Goal: Transaction & Acquisition: Obtain resource

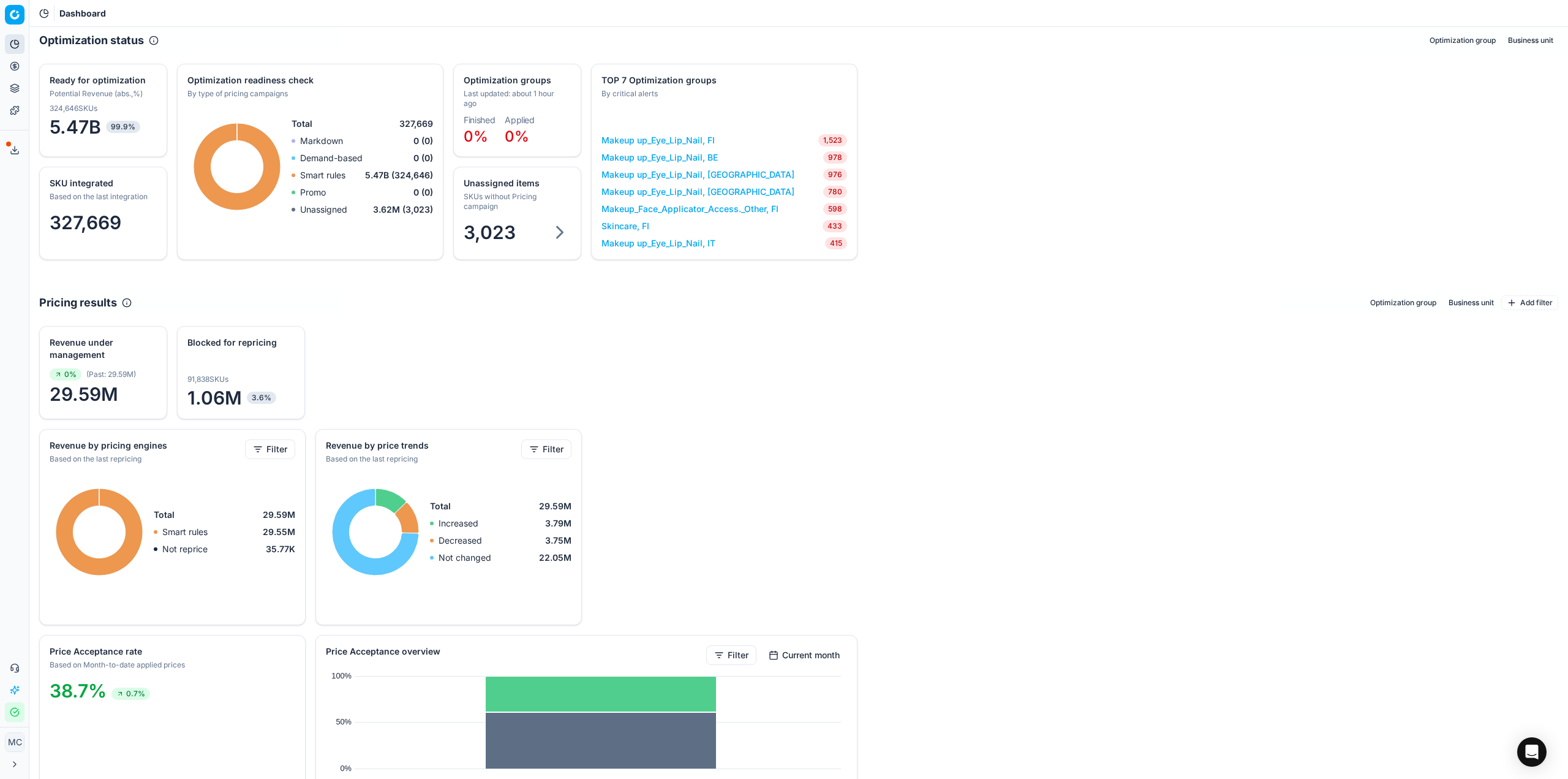
click at [4, 525] on div "Analytics Pricing Product portfolio Templates Export service 16 Contact support…" at bounding box center [14, 378] width 29 height 697
click at [20, 67] on button "Pricing" at bounding box center [14, 66] width 20 height 20
click at [68, 80] on link "Optimization groups" at bounding box center [118, 89] width 143 height 17
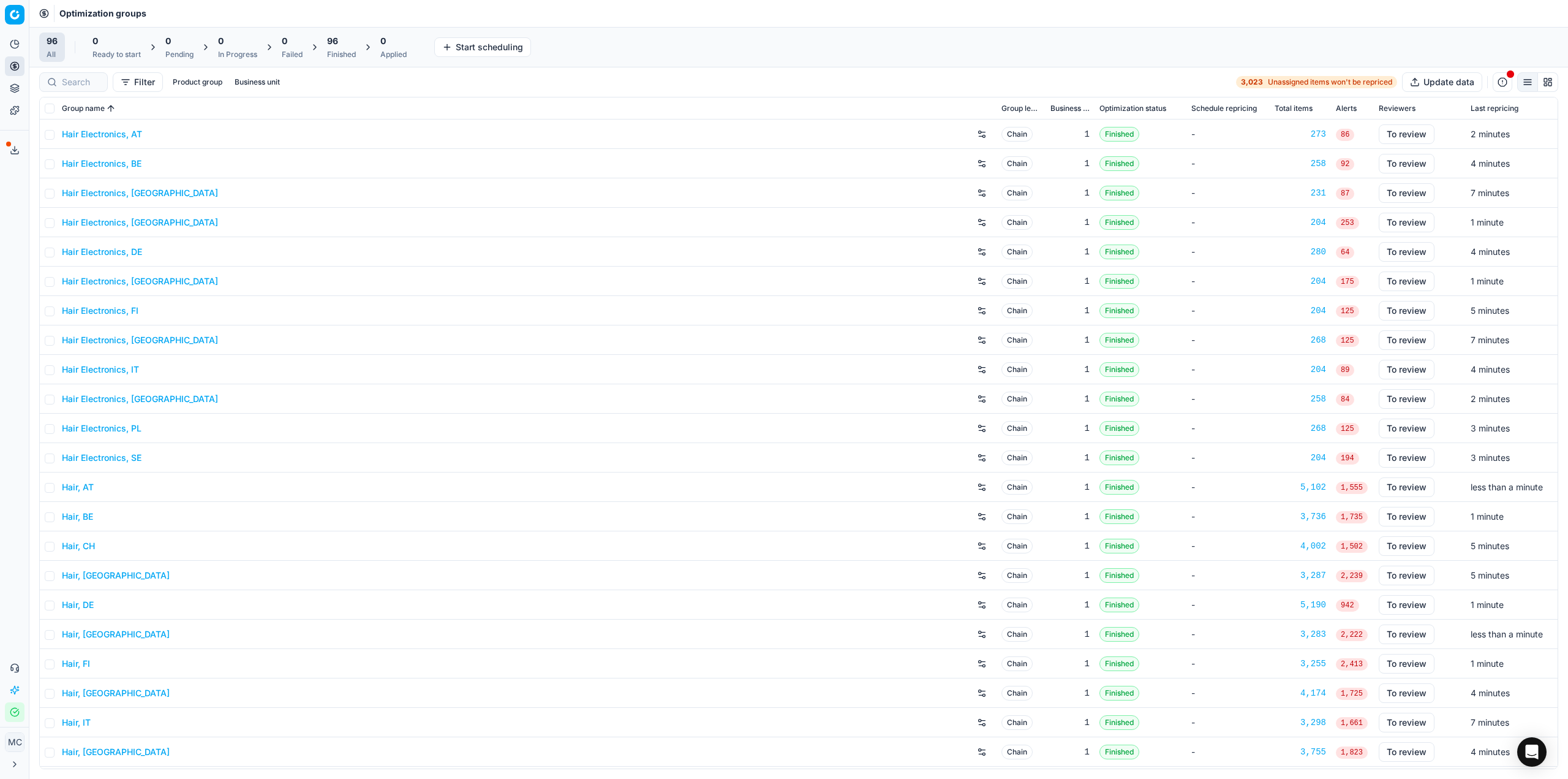
click at [347, 43] on div "96" at bounding box center [342, 41] width 29 height 12
click at [408, 41] on button "Apply prices All" at bounding box center [401, 47] width 81 height 20
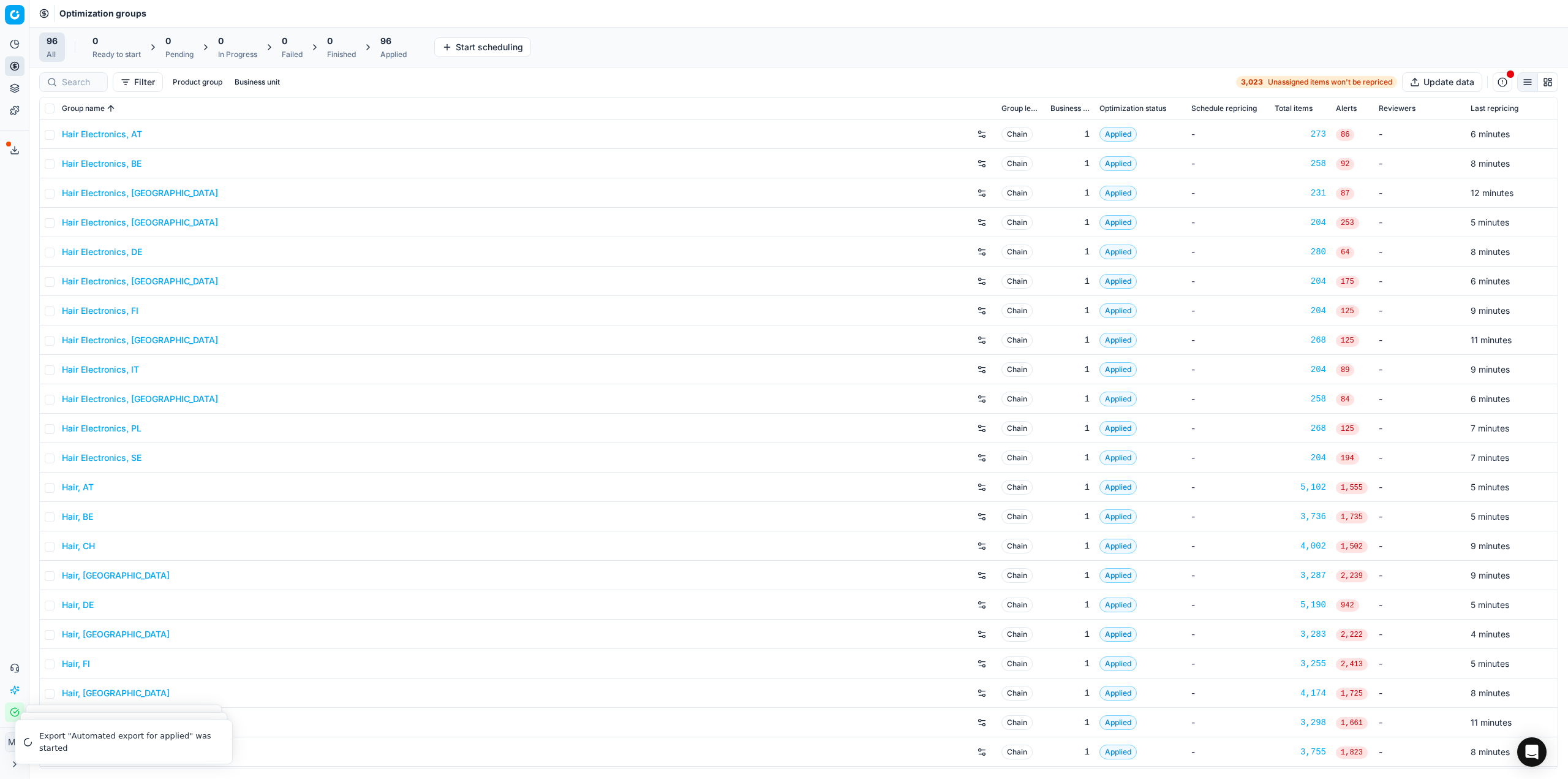
click at [391, 47] on div "96 Applied" at bounding box center [393, 47] width 26 height 25
click at [455, 51] on button "Export prices All" at bounding box center [453, 47] width 83 height 20
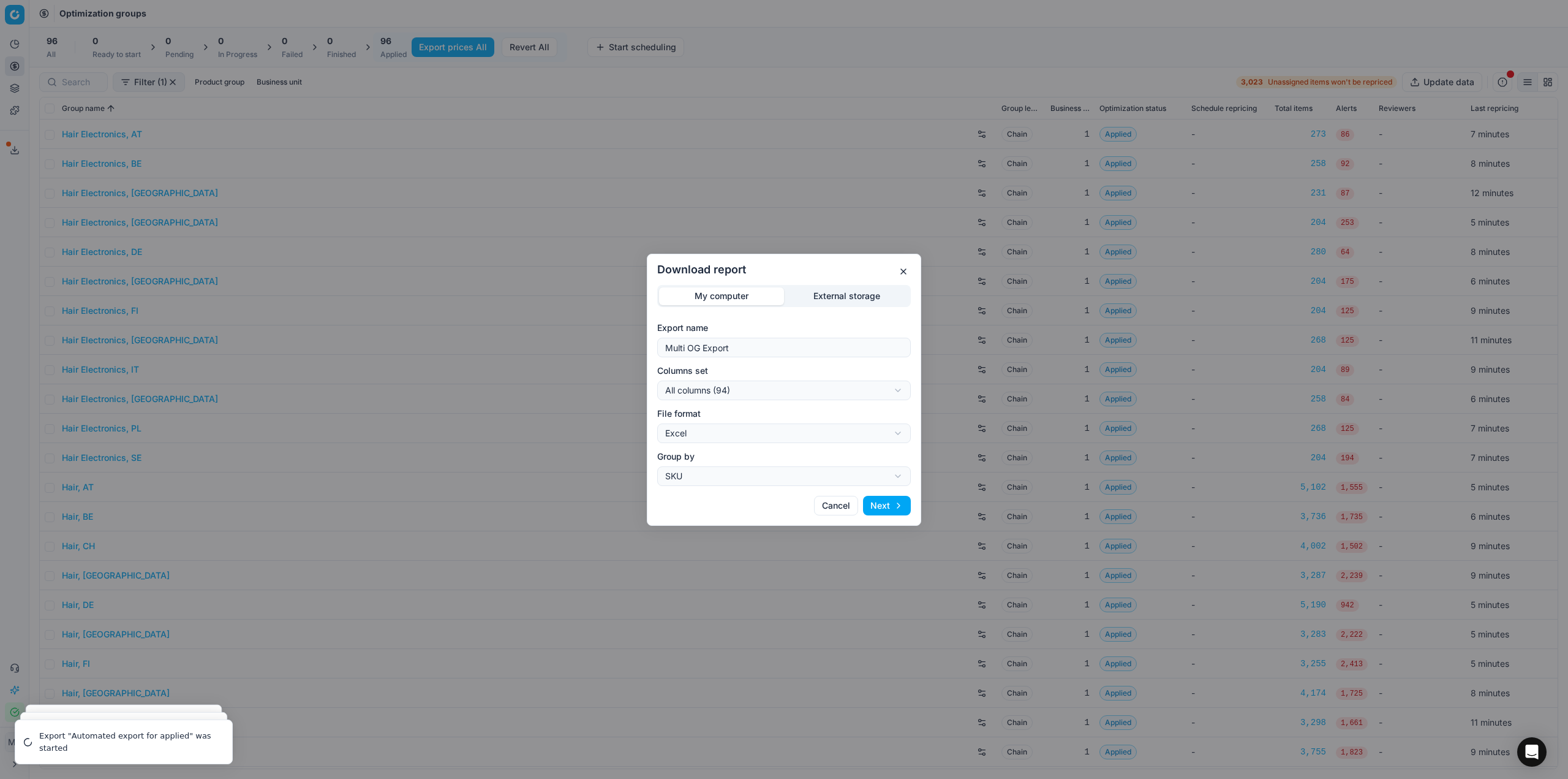
click at [755, 394] on div "Download report My computer External storage Export name Multi OG Export Column…" at bounding box center [784, 390] width 1568 height 779
select select "custom"
click at [730, 439] on div "Download report My computer External storage Export name Multi OG Export Column…" at bounding box center [784, 390] width 1568 height 779
select select "csv"
click at [850, 503] on button "Cancel" at bounding box center [836, 506] width 45 height 20
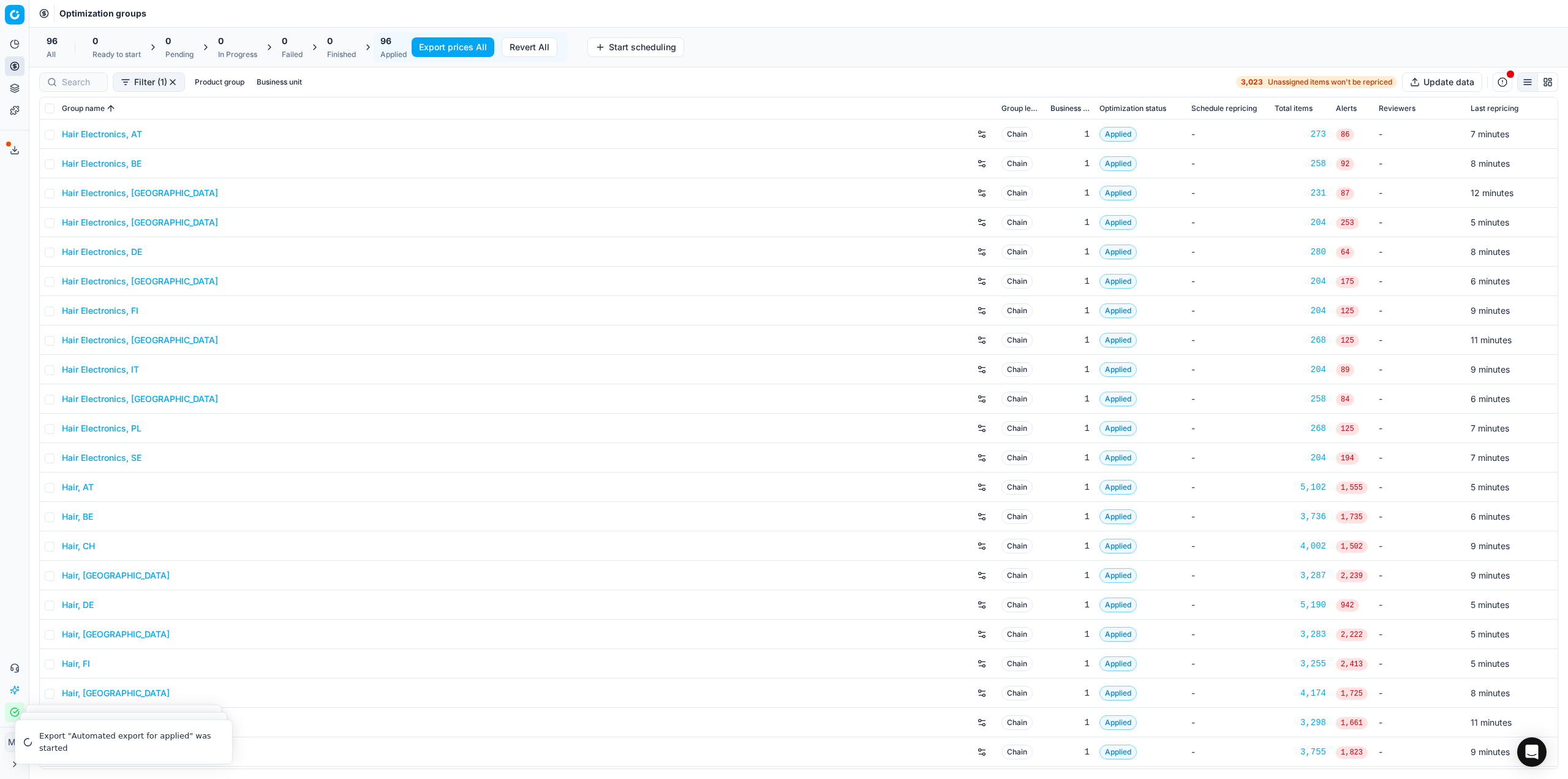
click at [285, 78] on button "Business unit" at bounding box center [279, 82] width 55 height 15
click at [191, 178] on input "cz" at bounding box center [190, 176] width 10 height 10
checkbox input "true"
click at [192, 210] on input "dk" at bounding box center [190, 210] width 10 height 10
checkbox input "true"
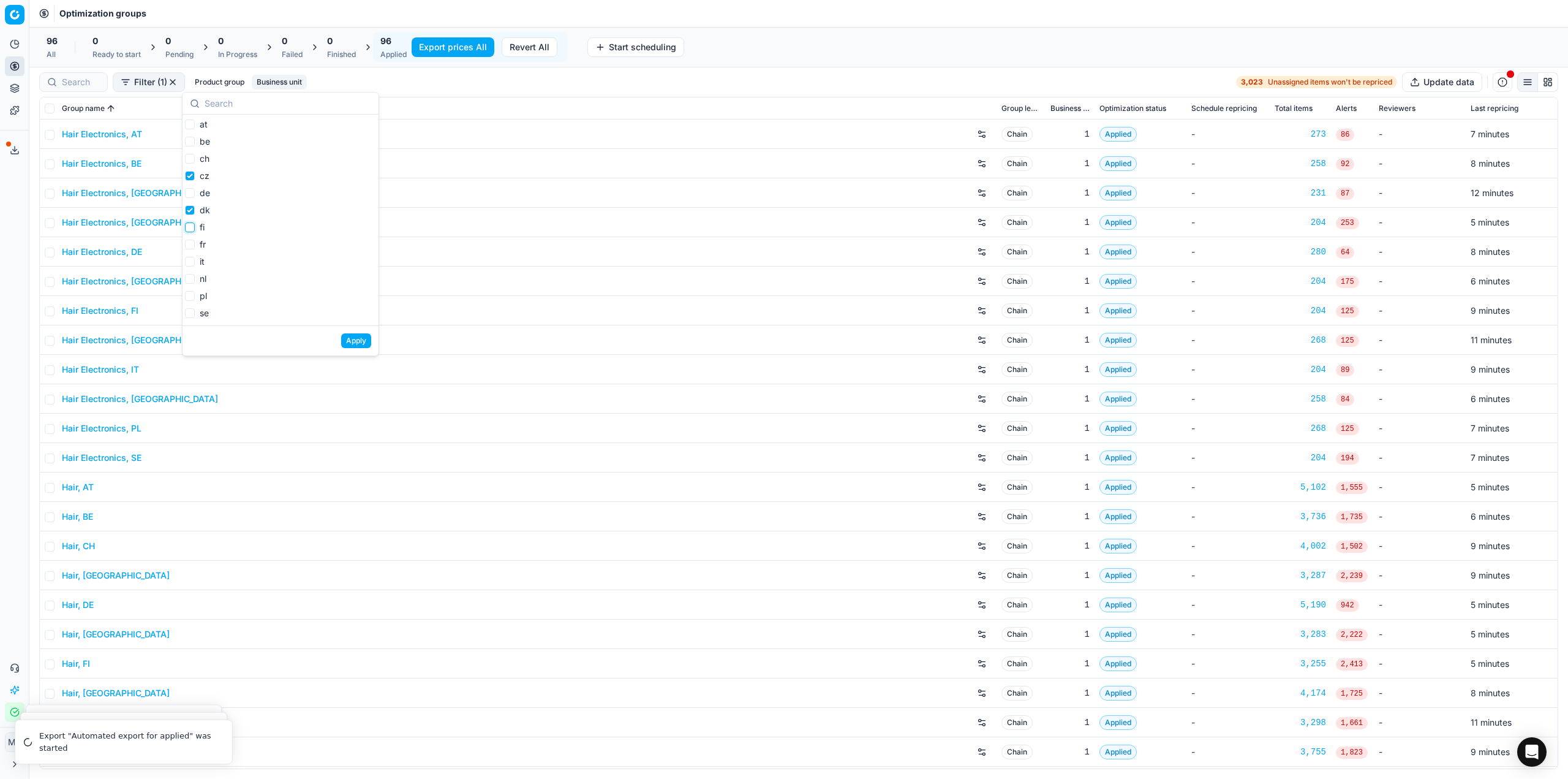
click at [189, 229] on input "fi" at bounding box center [190, 227] width 10 height 10
checkbox input "true"
click at [190, 265] on input "it" at bounding box center [190, 262] width 10 height 10
checkbox input "true"
click at [188, 314] on input "se" at bounding box center [190, 313] width 10 height 10
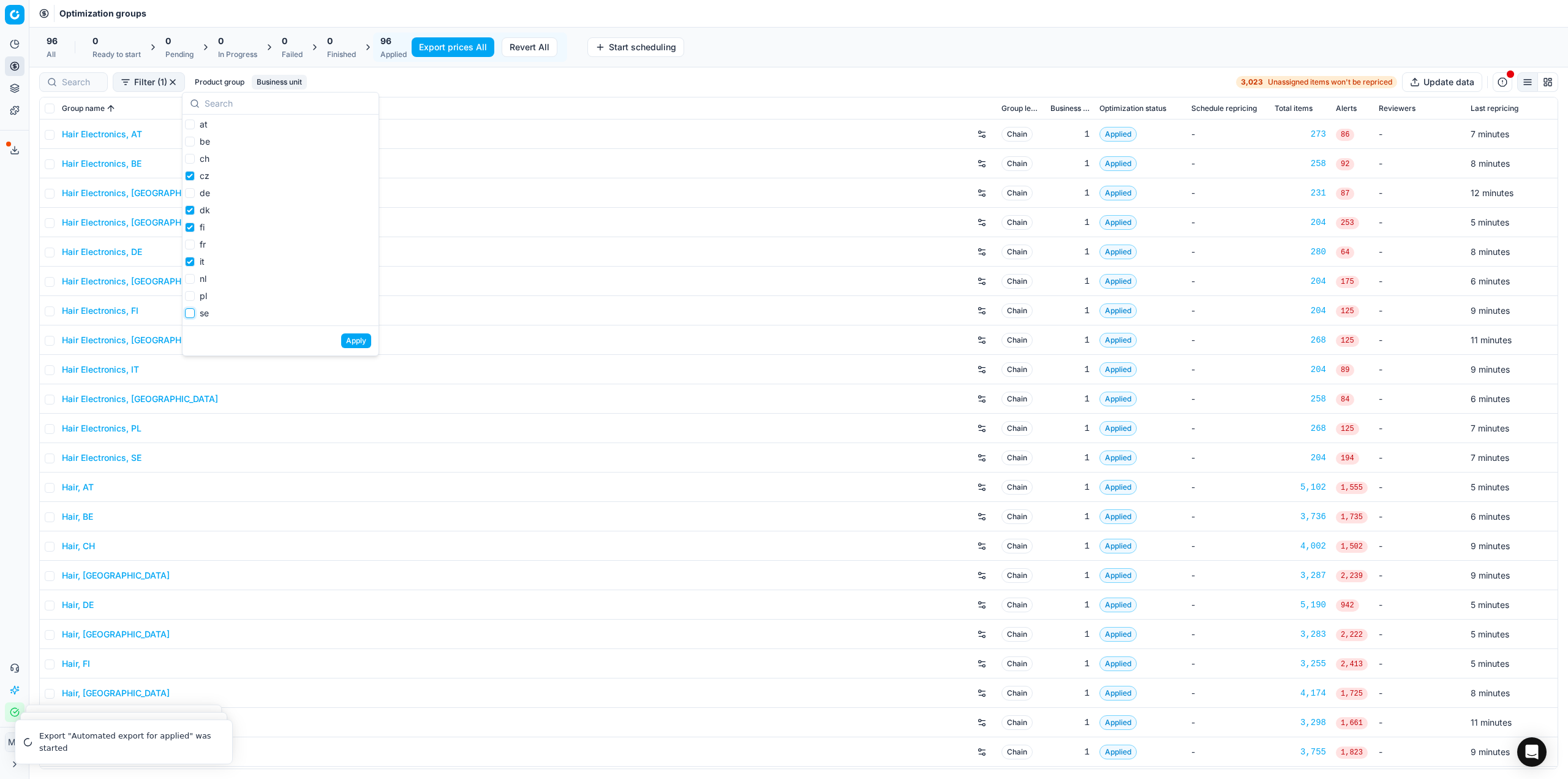
checkbox input "true"
click at [362, 343] on button "Apply" at bounding box center [356, 340] width 30 height 15
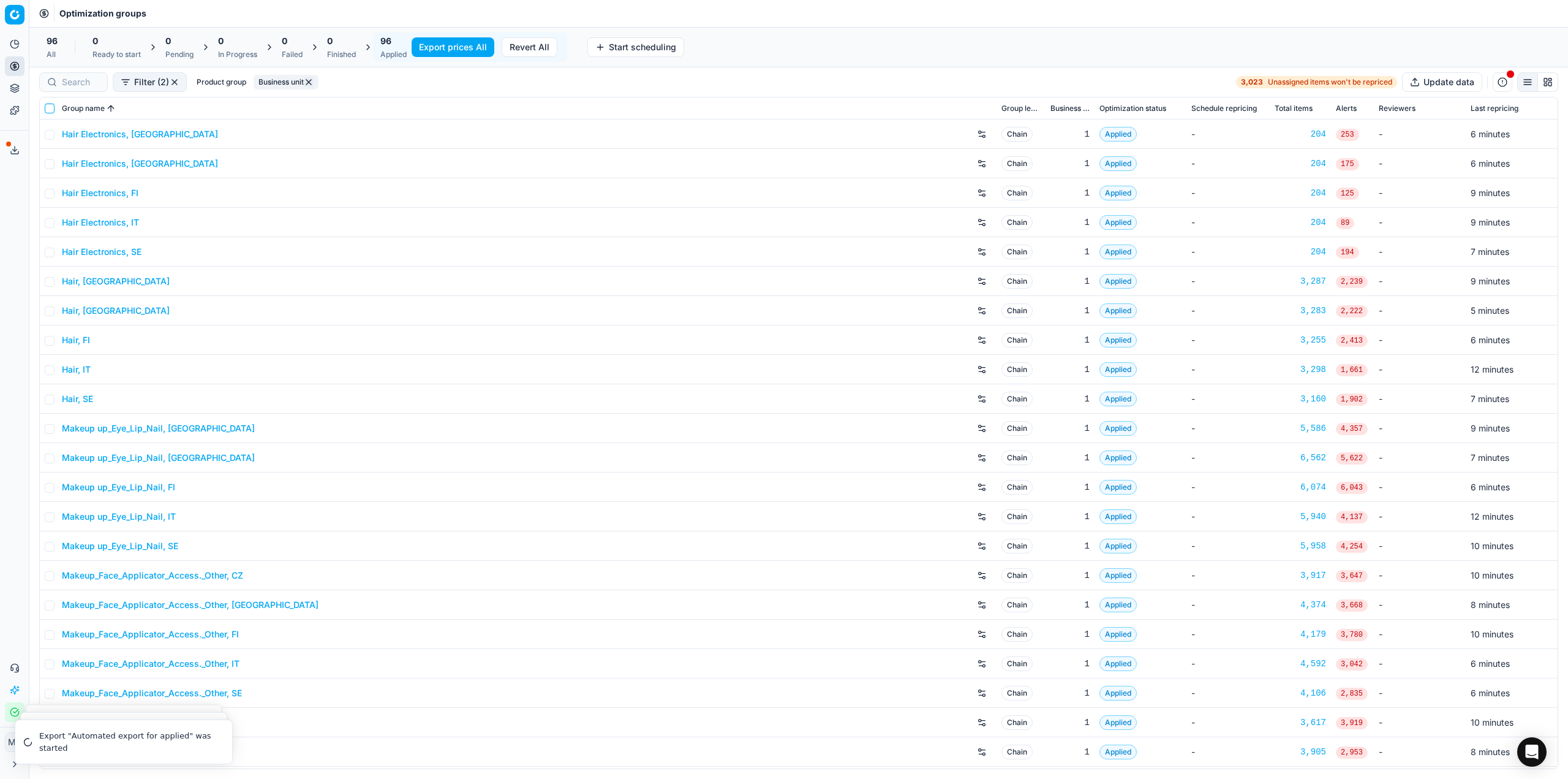
drag, startPoint x: 46, startPoint y: 107, endPoint x: 323, endPoint y: 103, distance: 277.0
click at [47, 107] on input "checkbox" at bounding box center [49, 108] width 10 height 10
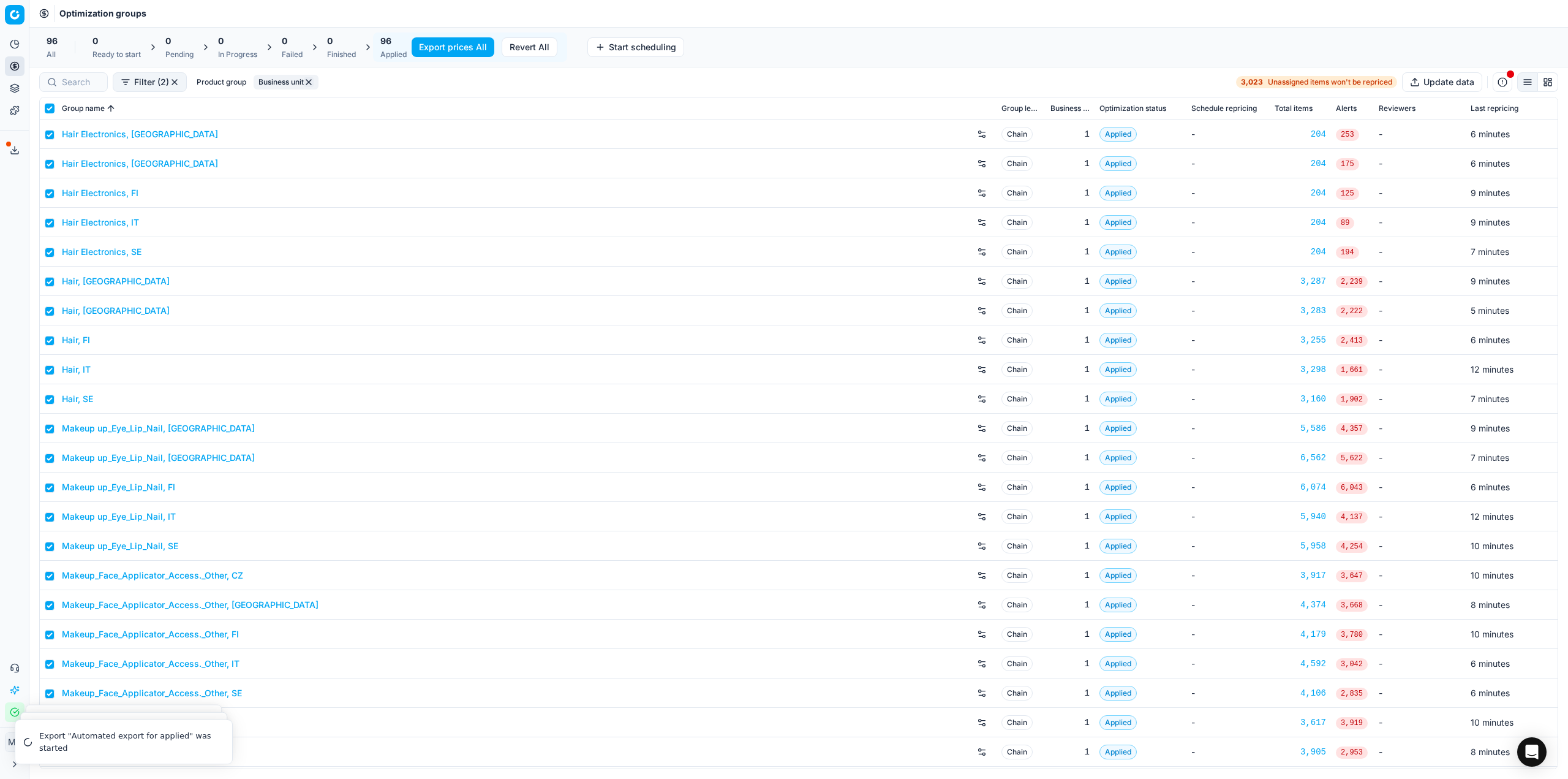
checkbox input "true"
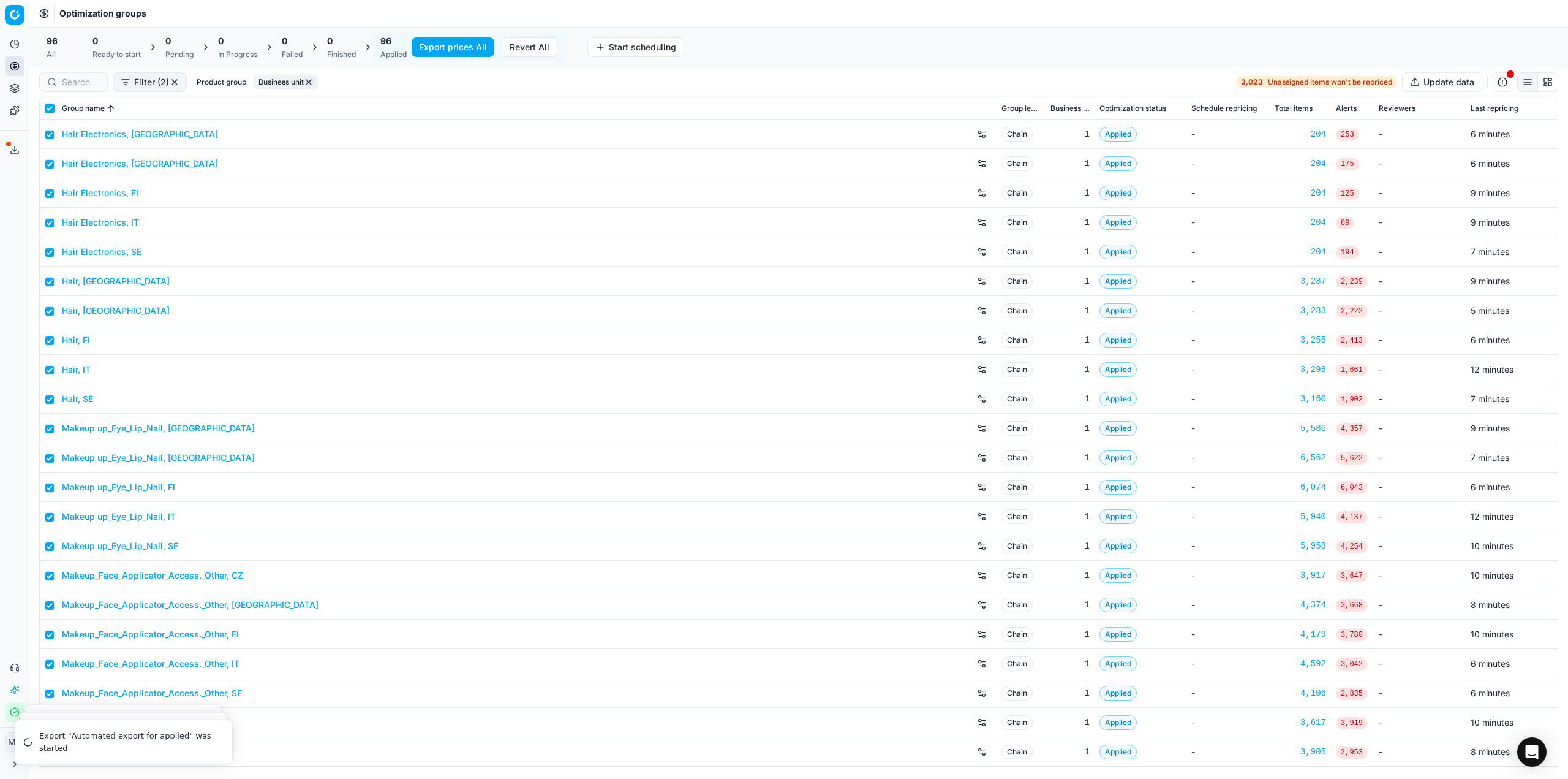
checkbox input "true"
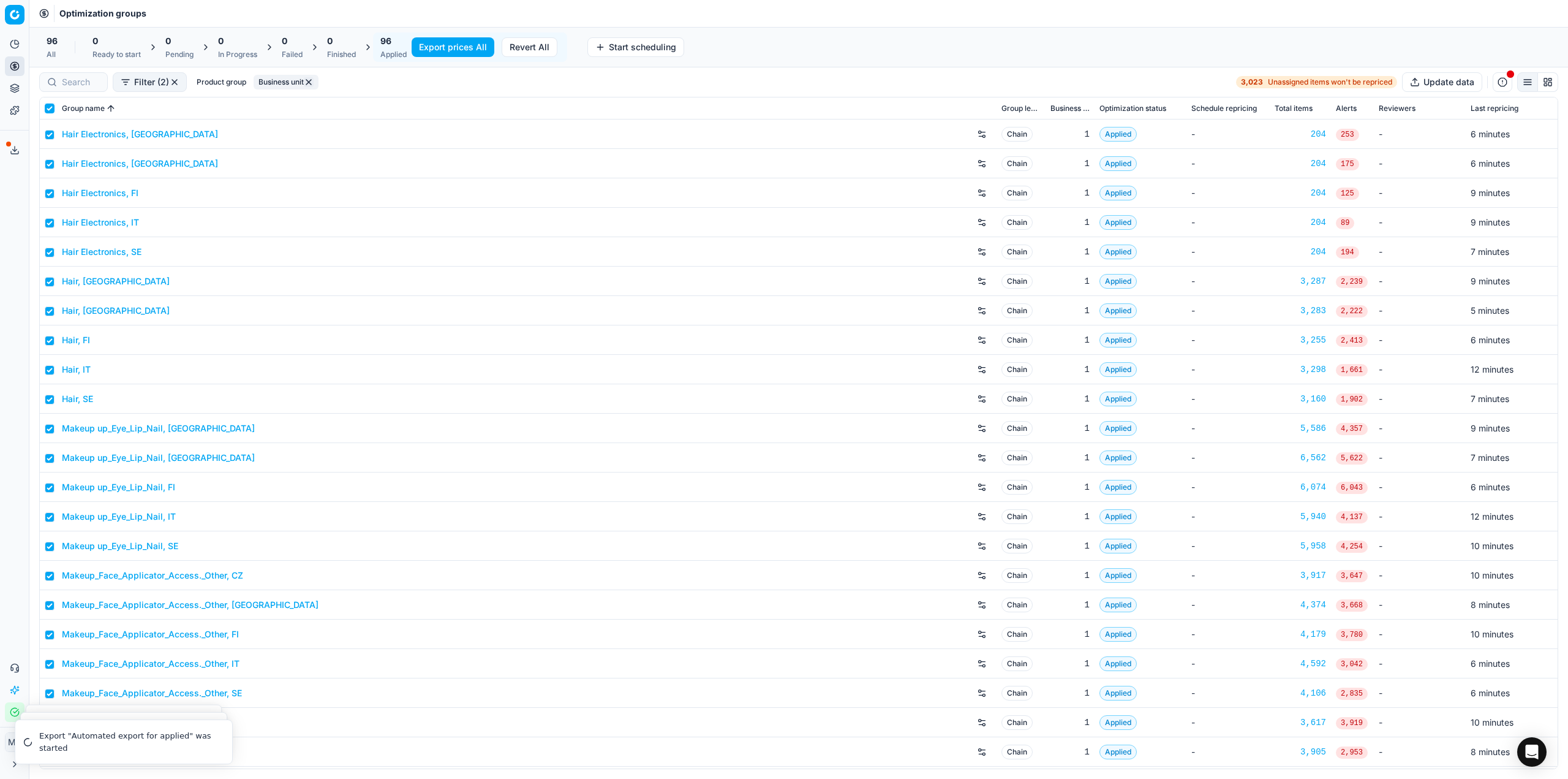
checkbox input "true"
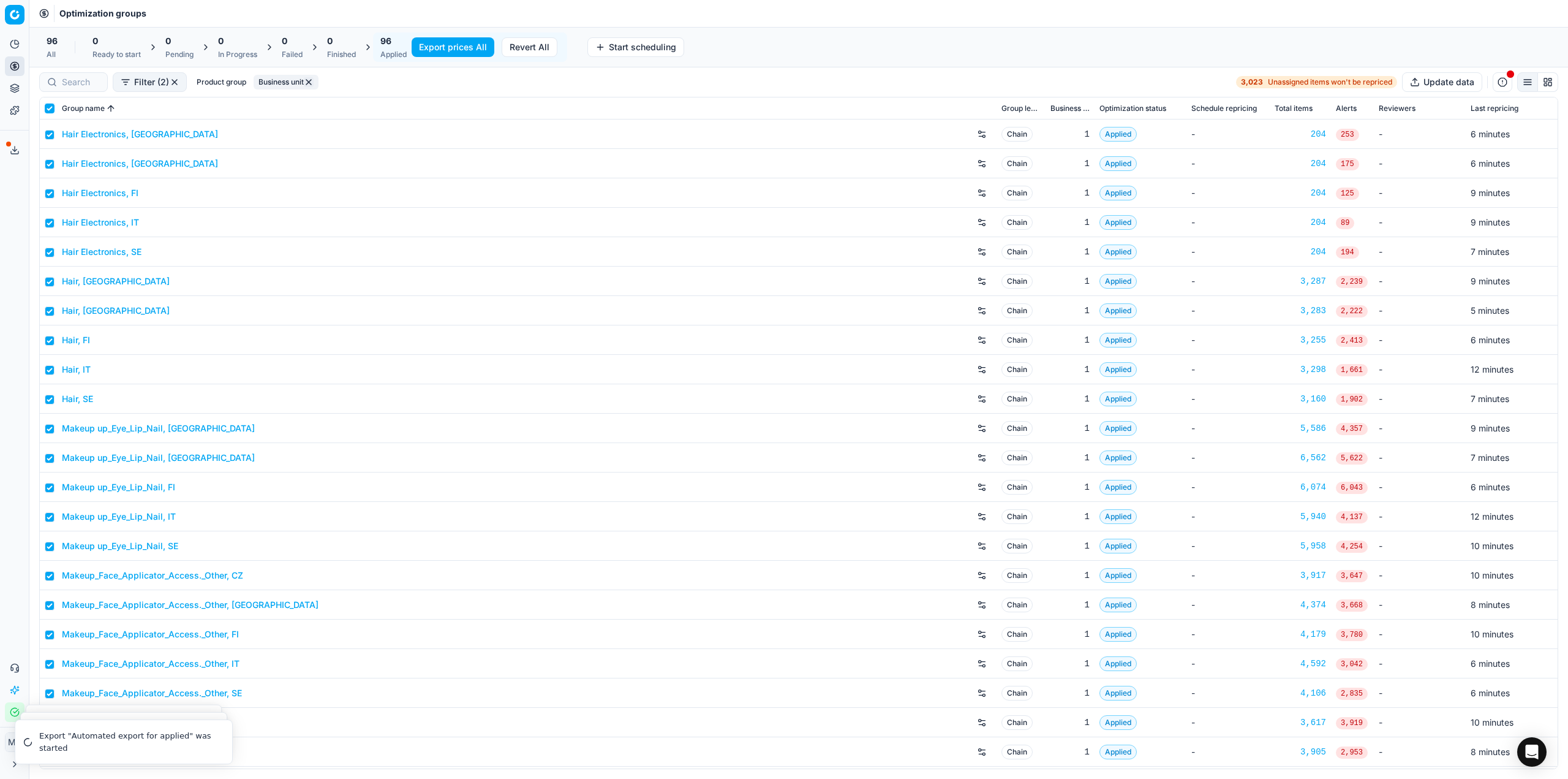
checkbox input "true"
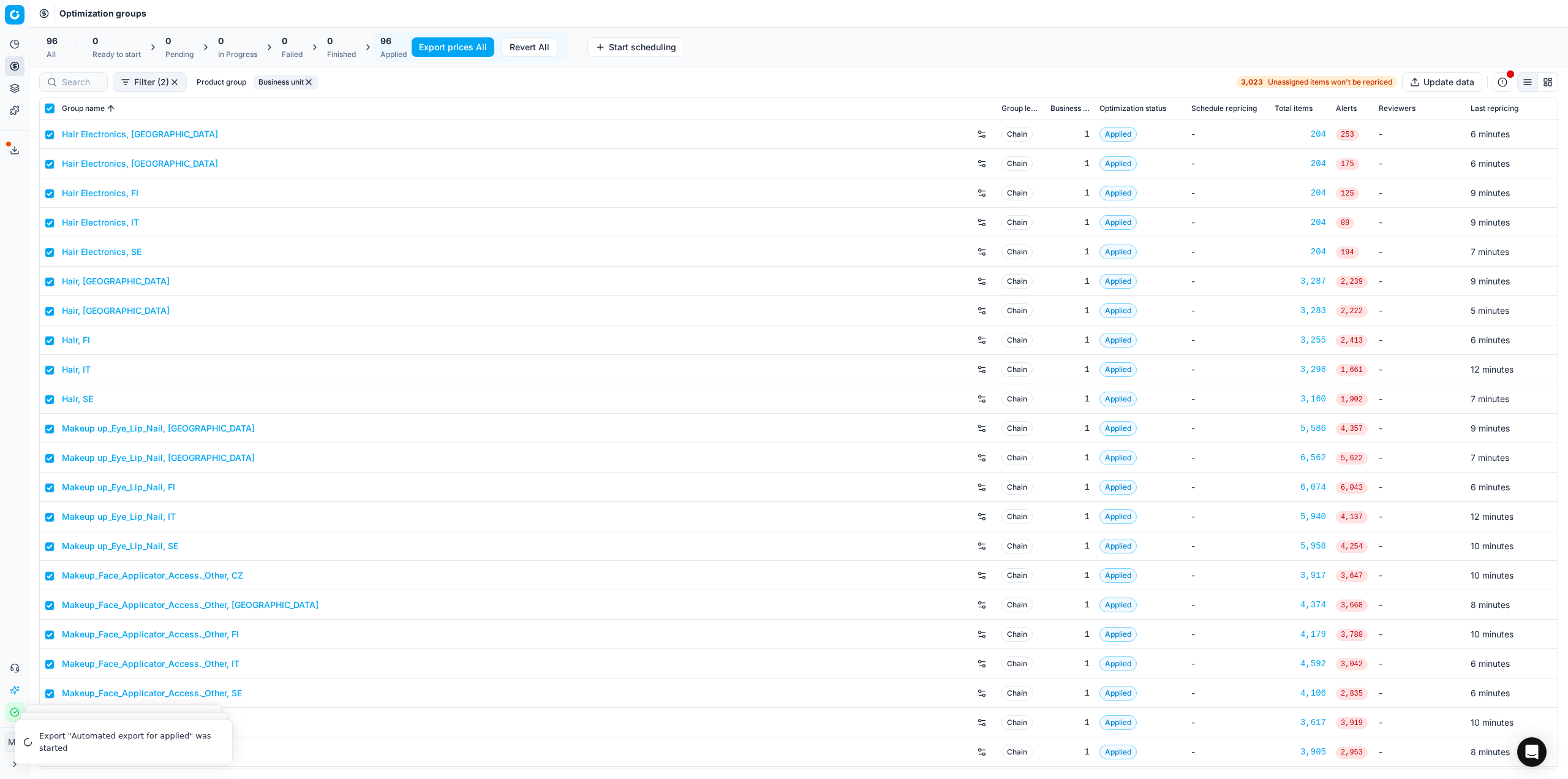
checkbox input "true"
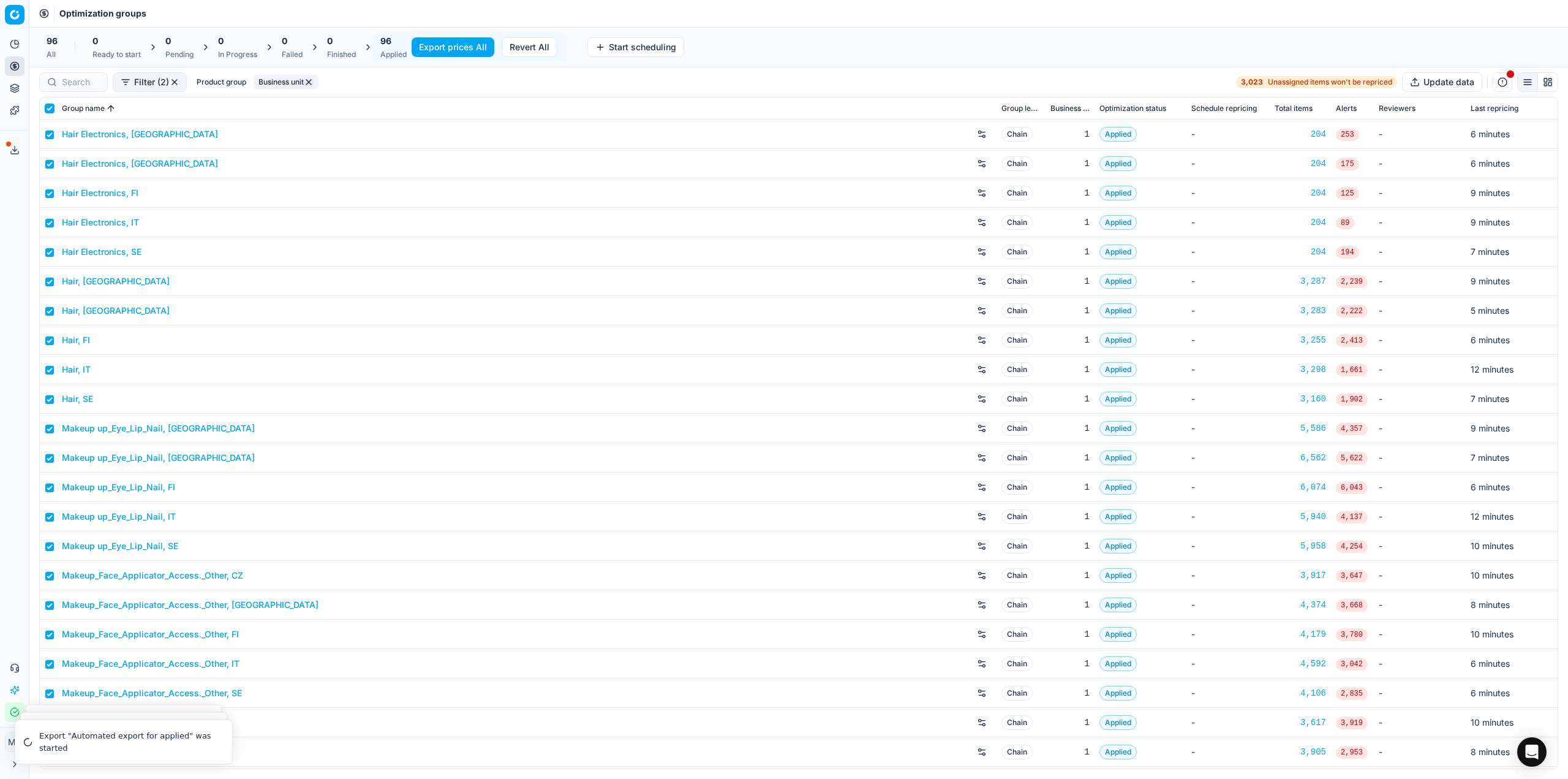
checkbox input "true"
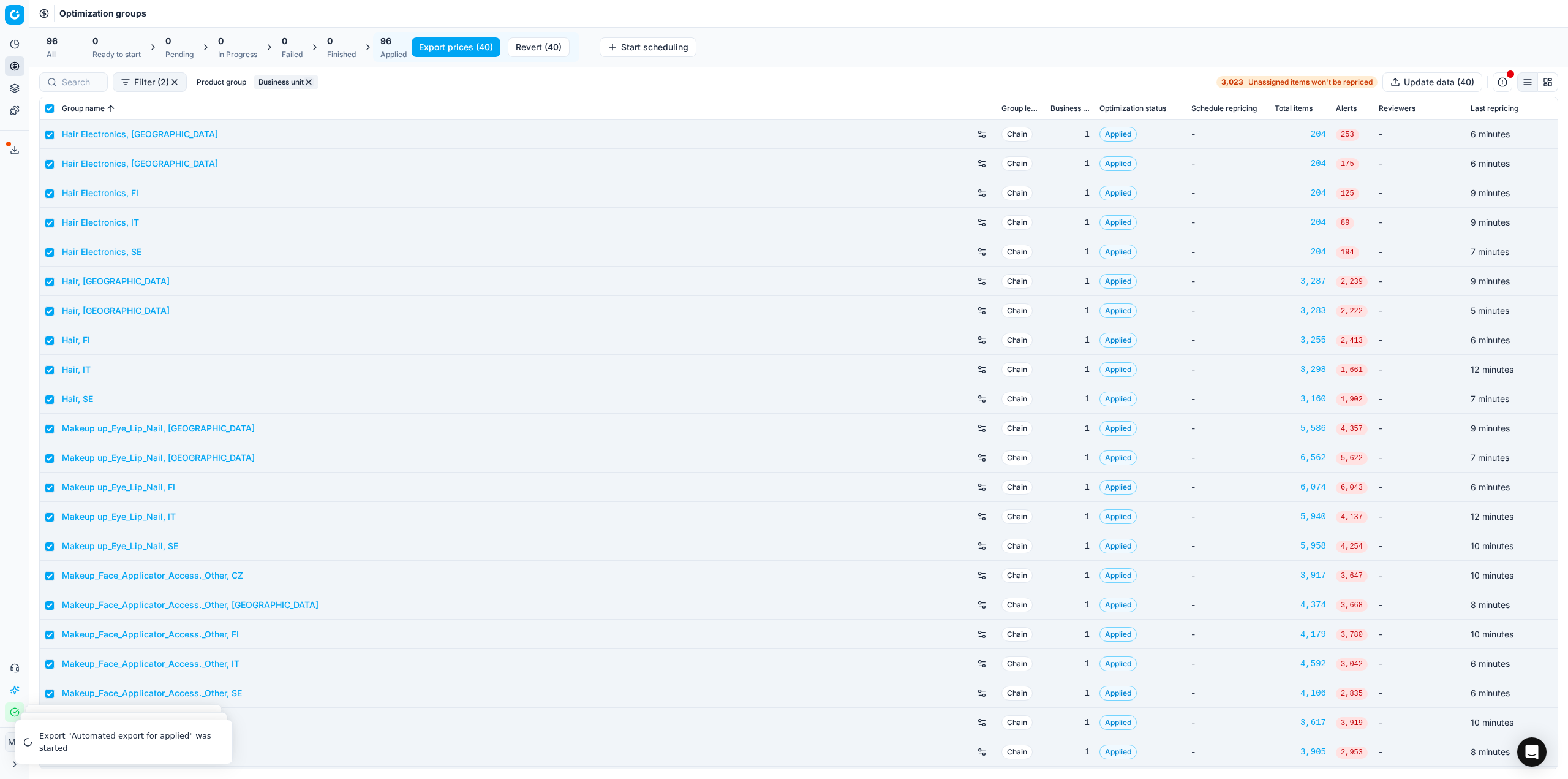
click at [449, 48] on button "Export prices (40)" at bounding box center [456, 47] width 89 height 20
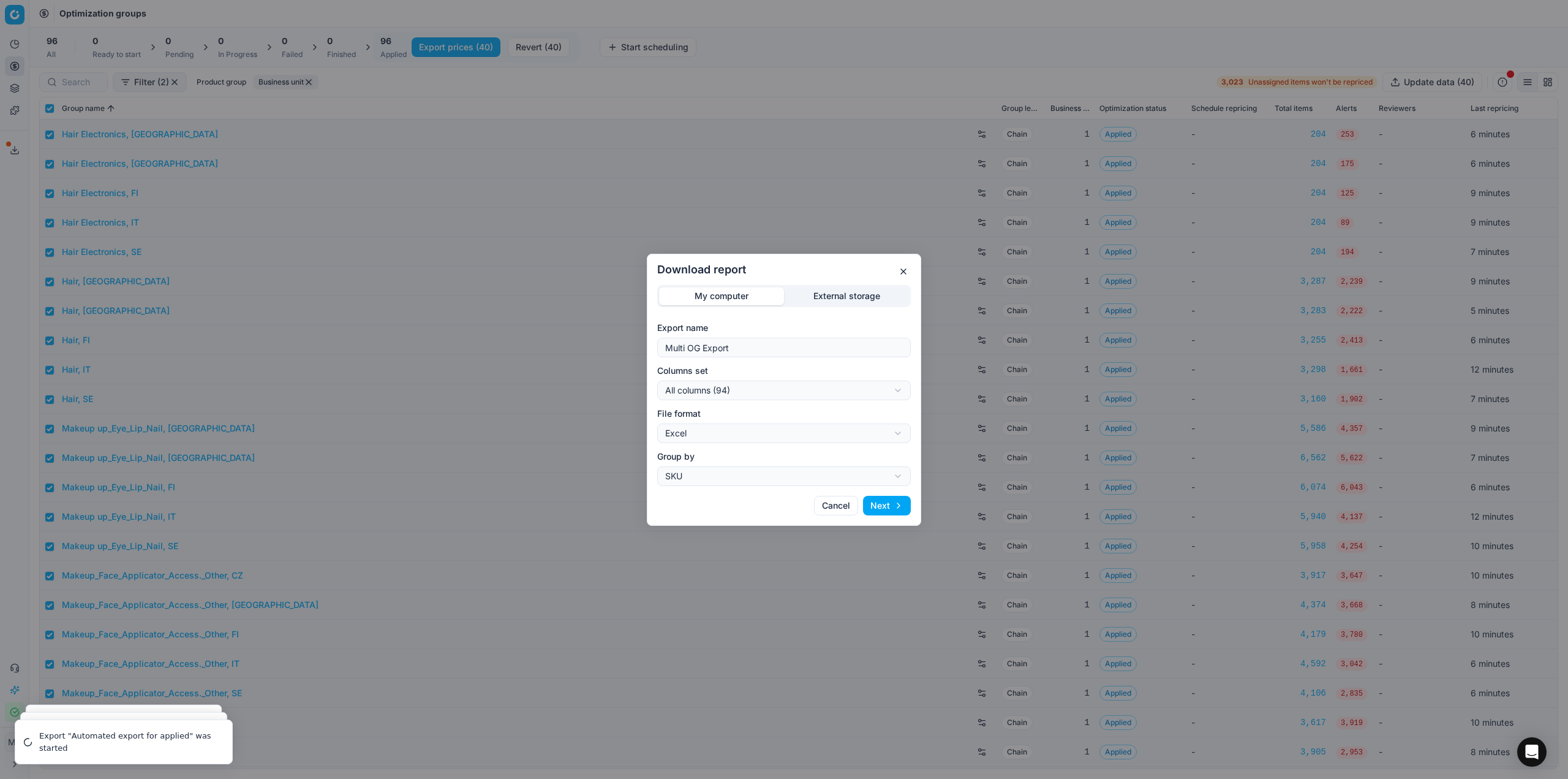
click at [740, 392] on div "Download report My computer External storage Export name Multi OG Export Column…" at bounding box center [784, 390] width 1568 height 779
select select "custom"
drag, startPoint x: 761, startPoint y: 462, endPoint x: 758, endPoint y: 432, distance: 30.1
click at [743, 430] on div "Download report My computer External storage Export name Multi OG Export Column…" at bounding box center [784, 390] width 1568 height 779
select select "csv"
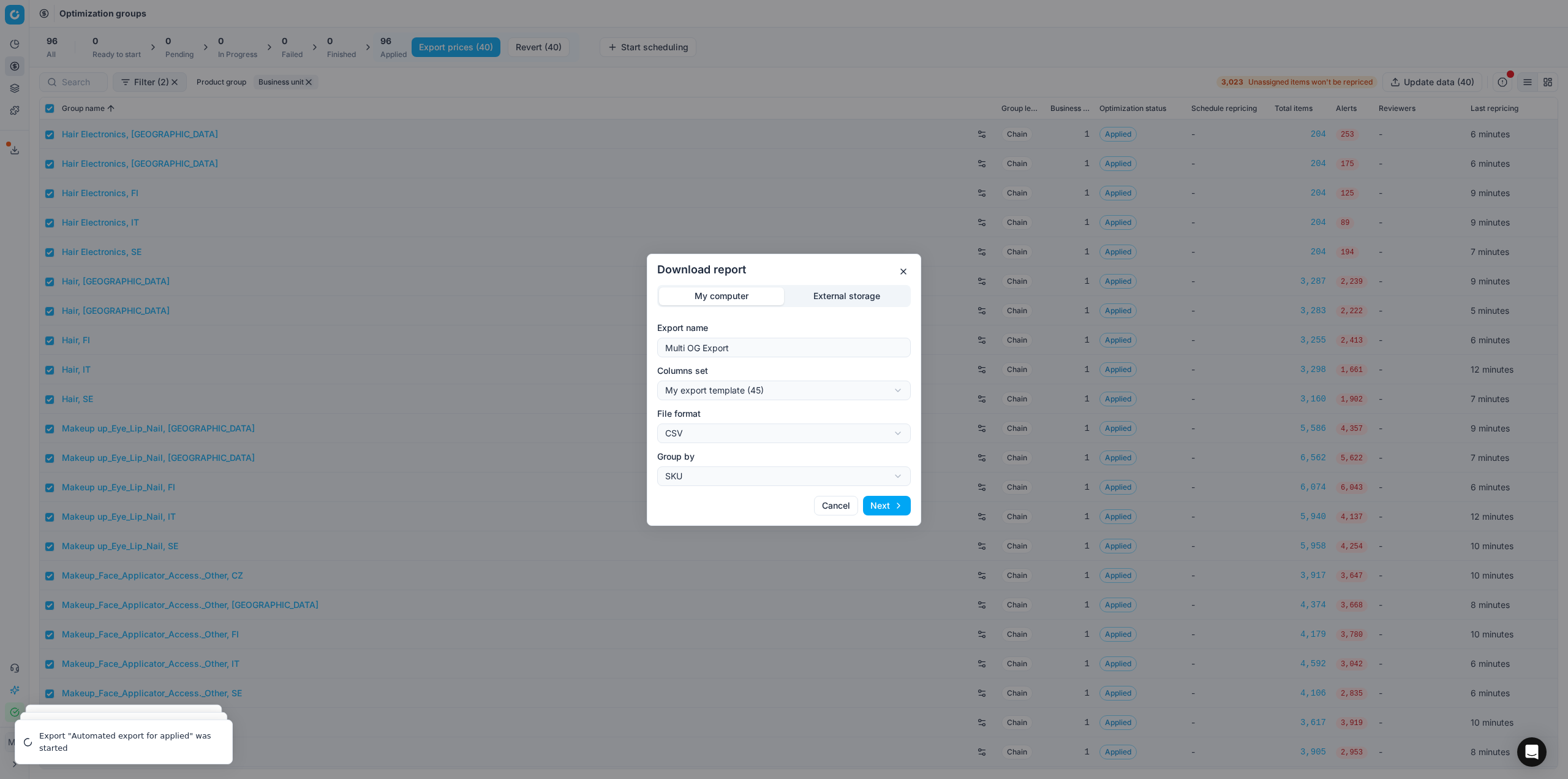
click at [885, 502] on button "Next" at bounding box center [887, 506] width 48 height 20
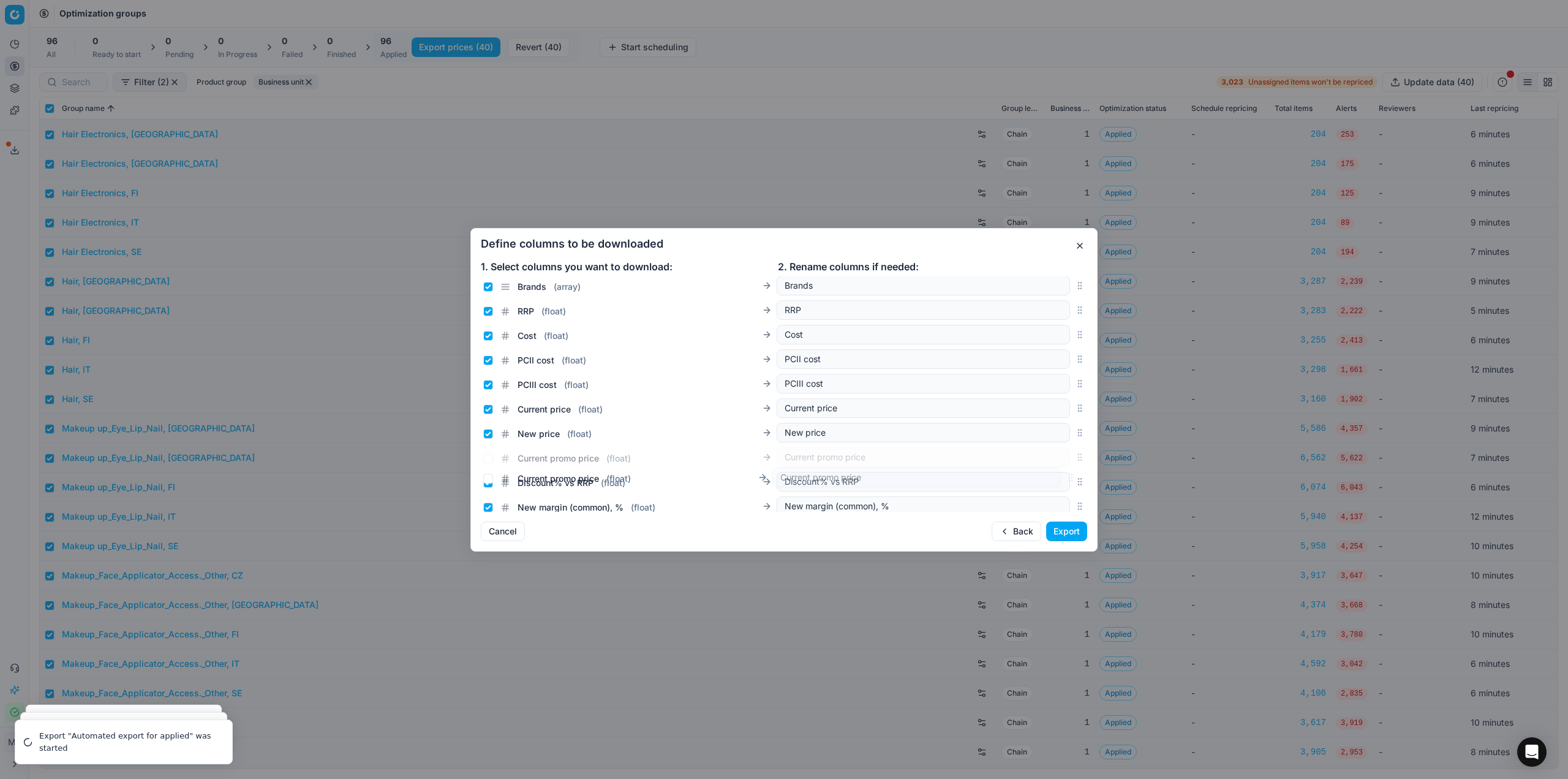
scroll to position [103, 0]
drag, startPoint x: 1074, startPoint y: 396, endPoint x: 1066, endPoint y: 434, distance: 38.8
click at [1075, 434] on icon "button" at bounding box center [1080, 432] width 10 height 10
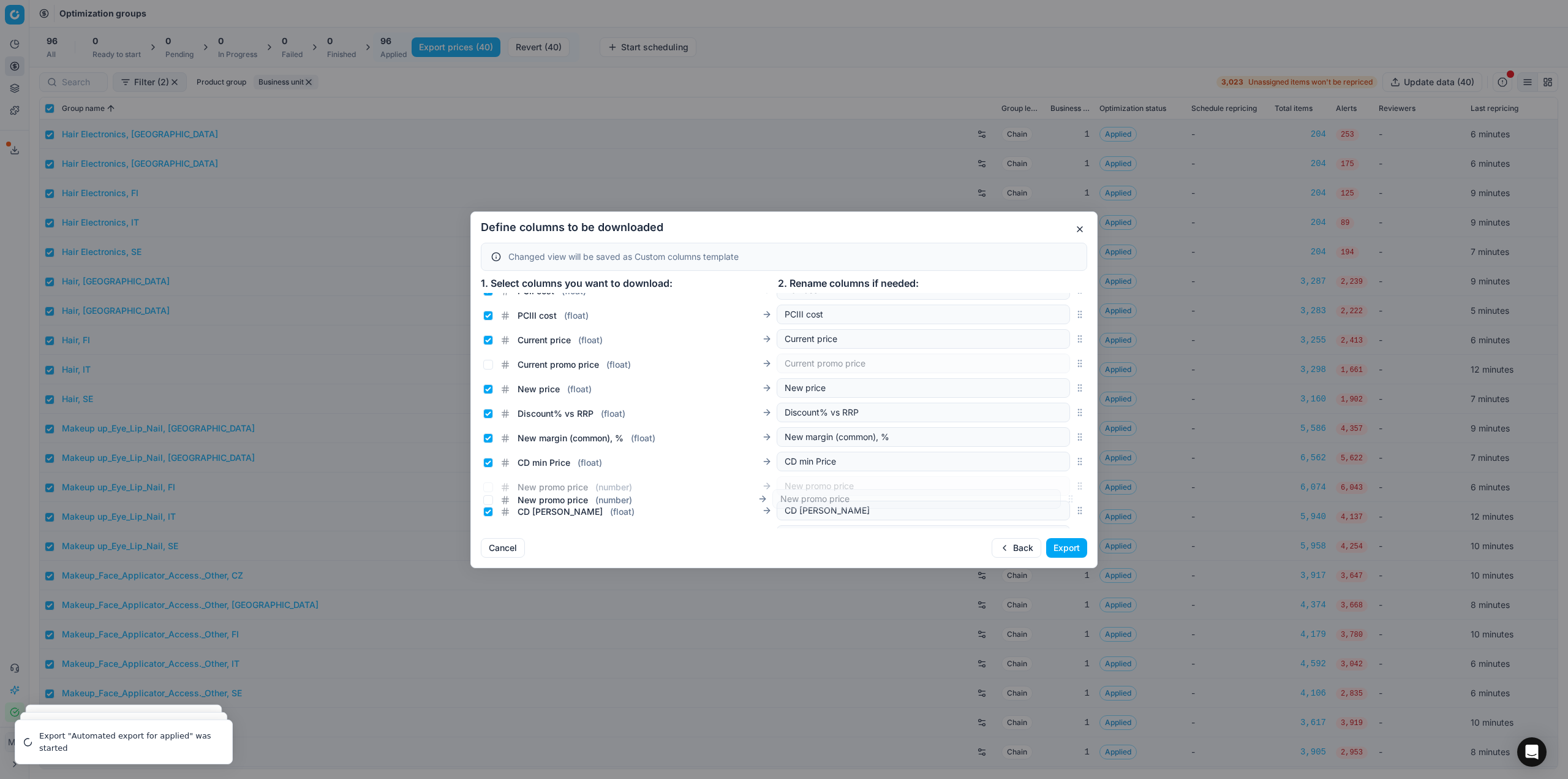
scroll to position [188, 0]
drag, startPoint x: 1068, startPoint y: 410, endPoint x: 1059, endPoint y: 411, distance: 9.1
click at [1059, 411] on div "New promo price ( number ) New promo price" at bounding box center [784, 411] width 606 height 25
click at [489, 365] on input "Current promo price ( float )" at bounding box center [488, 363] width 10 height 10
checkbox input "true"
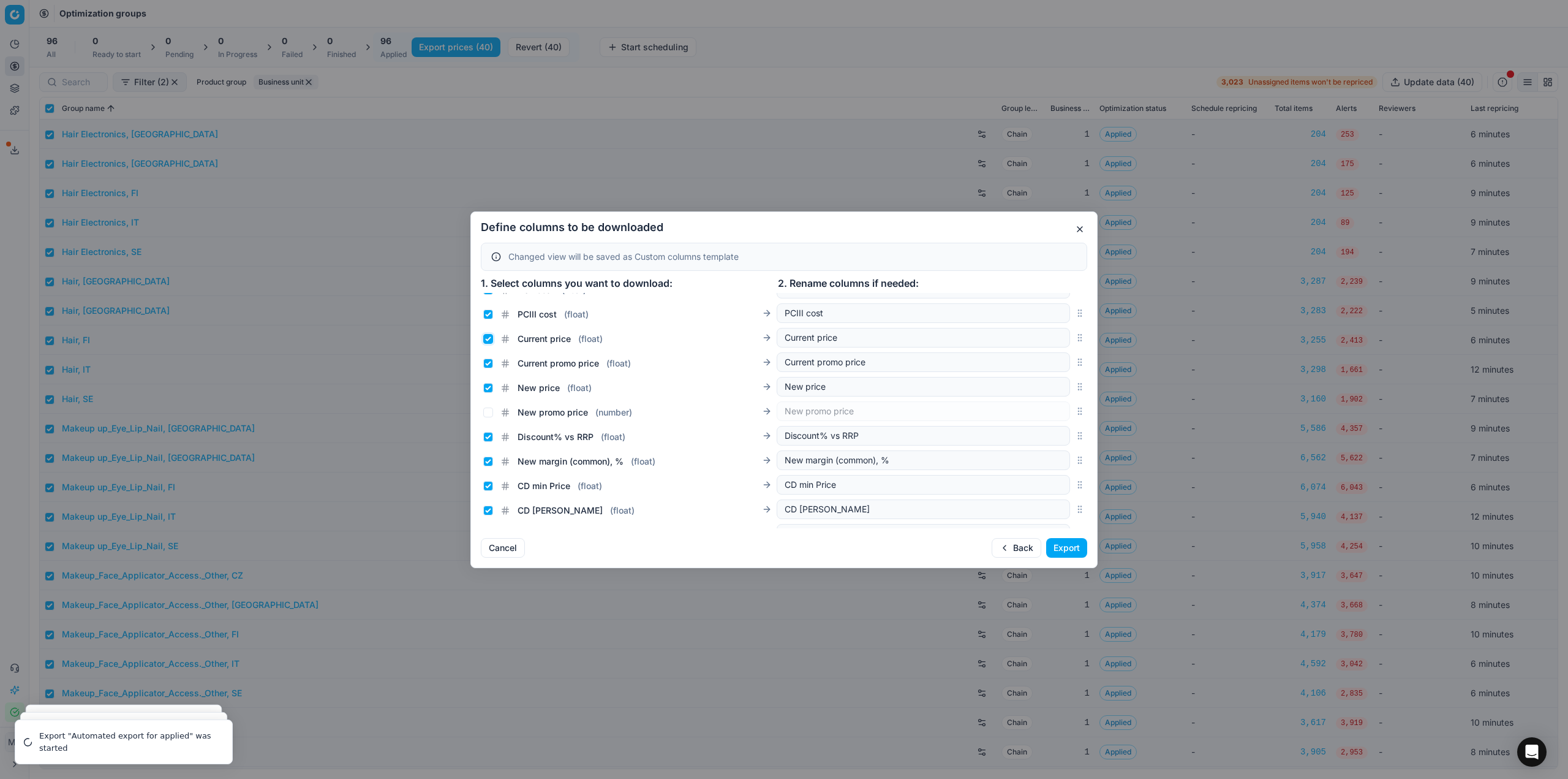
click at [488, 339] on input "Current price ( float )" at bounding box center [488, 339] width 10 height 10
checkbox input "false"
click at [489, 386] on input "New price ( float )" at bounding box center [488, 388] width 10 height 10
checkbox input "false"
click at [487, 413] on input "New promo price ( number )" at bounding box center [488, 413] width 10 height 10
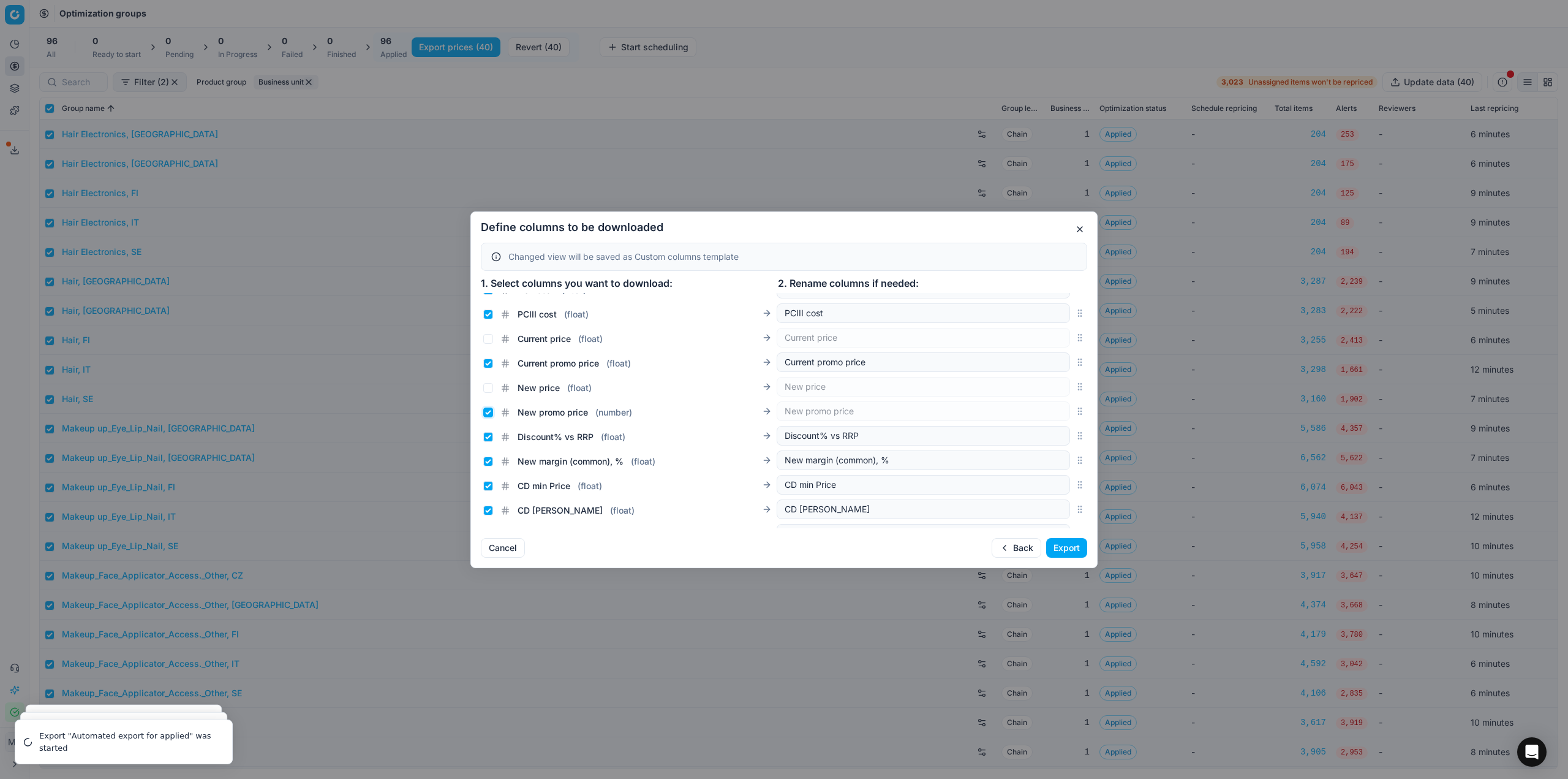
checkbox input "true"
click at [1068, 544] on button "Export" at bounding box center [1067, 548] width 41 height 20
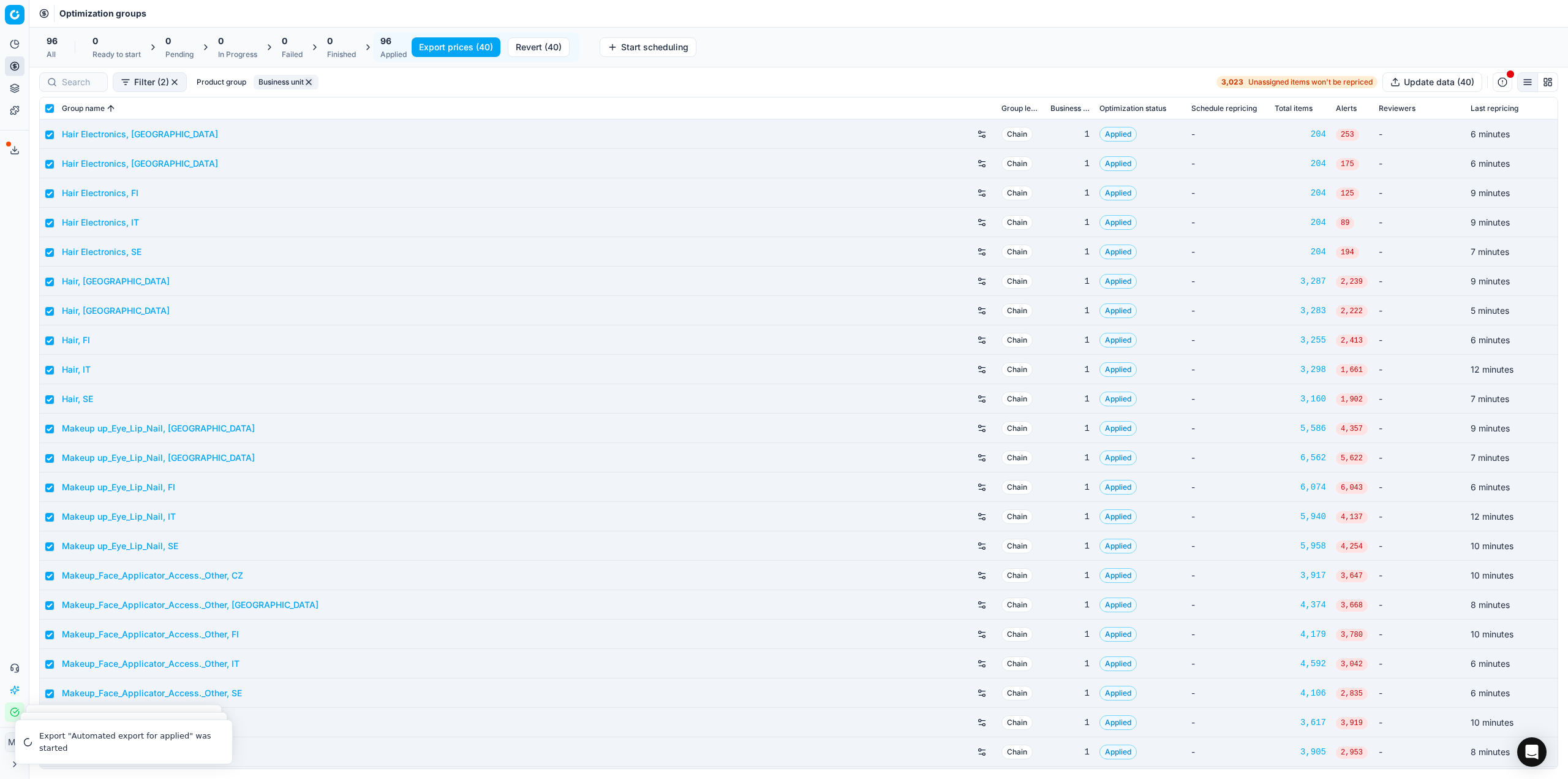
click at [21, 151] on button "Export service" at bounding box center [14, 150] width 20 height 20
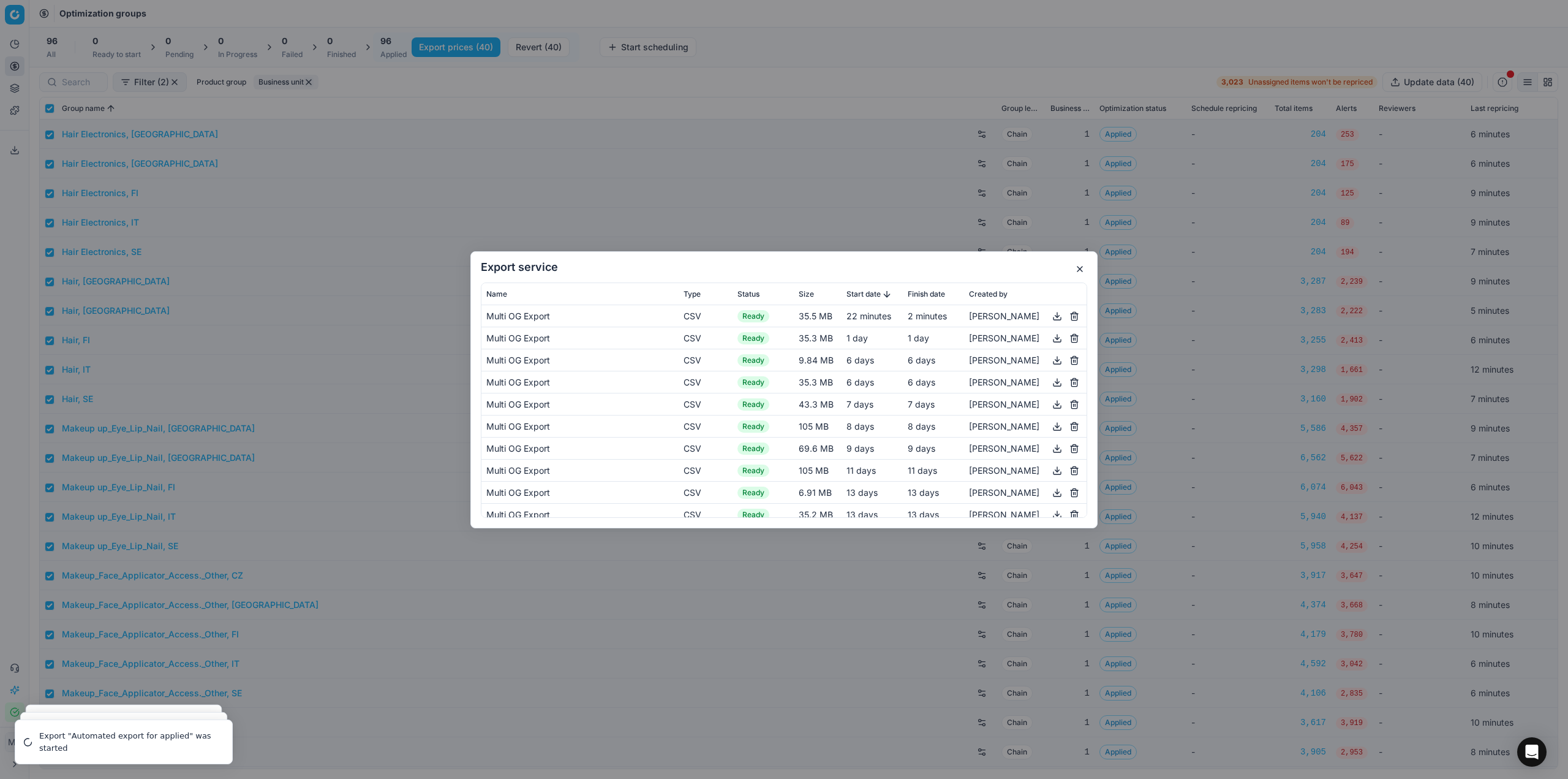
click at [1050, 317] on button "button" at bounding box center [1057, 316] width 15 height 15
